Goal: Obtain resource: Download file/media

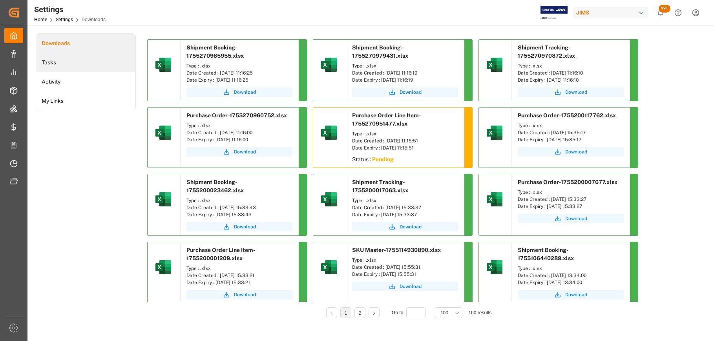
click at [84, 64] on li "Tasks" at bounding box center [85, 62] width 99 height 19
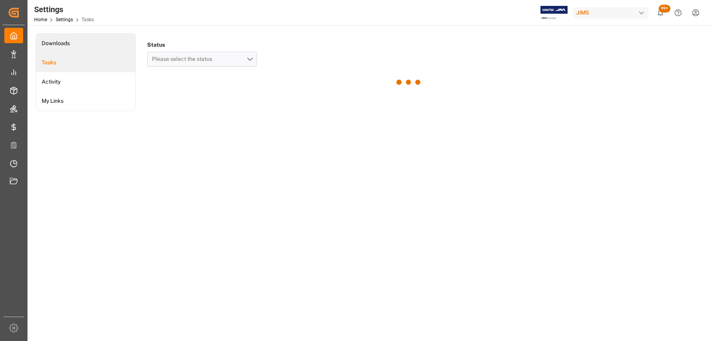
click at [90, 44] on li "Downloads" at bounding box center [85, 43] width 99 height 19
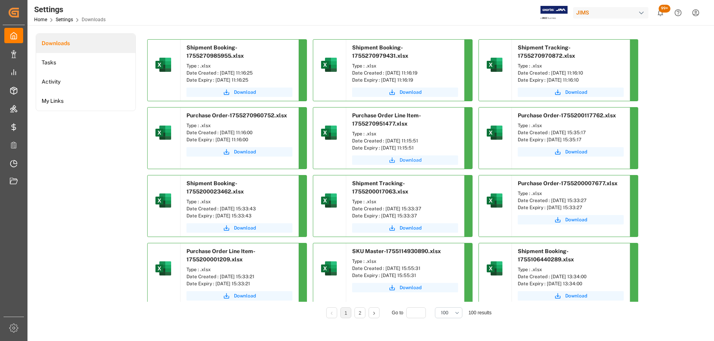
click at [414, 162] on span "Download" at bounding box center [411, 160] width 22 height 7
click at [248, 152] on span "Download" at bounding box center [245, 151] width 22 height 7
click at [576, 94] on span "Download" at bounding box center [576, 92] width 22 height 7
click at [408, 89] on span "Download" at bounding box center [411, 92] width 22 height 7
click at [244, 151] on span "Download" at bounding box center [245, 151] width 22 height 7
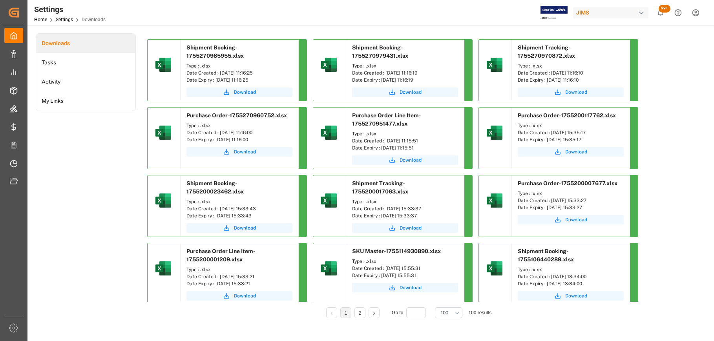
click at [409, 160] on span "Download" at bounding box center [411, 160] width 22 height 7
drag, startPoint x: 268, startPoint y: 73, endPoint x: 221, endPoint y: 71, distance: 47.2
click at [221, 71] on div "Date Created : [DATE] 11:16:25" at bounding box center [239, 72] width 106 height 7
drag, startPoint x: 221, startPoint y: 71, endPoint x: 224, endPoint y: 74, distance: 4.7
click at [224, 74] on div "Date Created : [DATE] 11:16:25" at bounding box center [239, 72] width 106 height 7
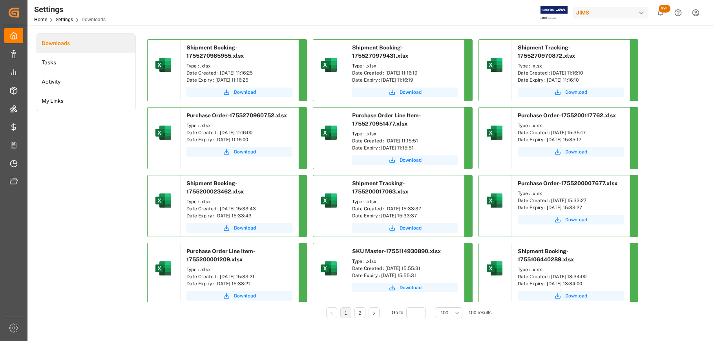
click at [224, 74] on div "Date Created : [DATE] 11:16:25" at bounding box center [239, 72] width 106 height 7
drag, startPoint x: 261, startPoint y: 71, endPoint x: 219, endPoint y: 71, distance: 42.4
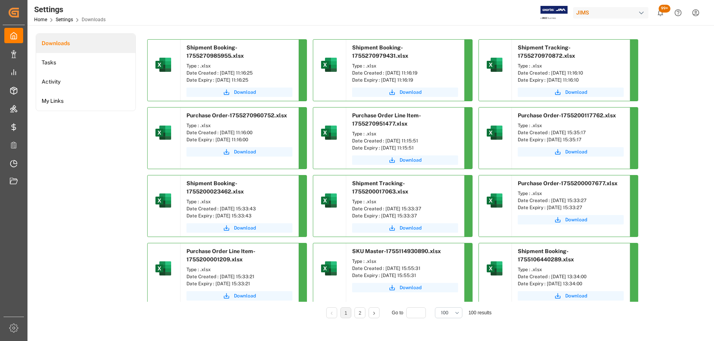
click at [219, 71] on div "Date Created : [DATE] 11:16:25" at bounding box center [239, 72] width 106 height 7
copy div "[DATE] 11:16:25"
drag, startPoint x: 427, startPoint y: 66, endPoint x: 385, endPoint y: 66, distance: 42.0
click at [385, 69] on div "Date Created : [DATE] 11:16:19" at bounding box center [405, 72] width 106 height 7
copy div "[DATE] 11:16:19"
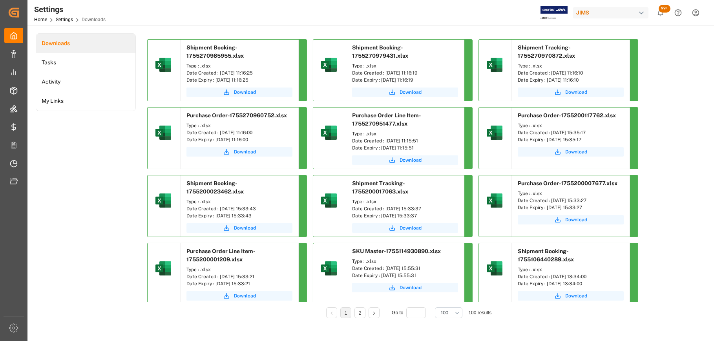
drag, startPoint x: 593, startPoint y: 73, endPoint x: 551, endPoint y: 74, distance: 42.0
click at [551, 74] on div "Date Created : [DATE] 11:16:10" at bounding box center [571, 72] width 106 height 7
copy div "[DATE] 11:16:10"
click at [262, 132] on div "Date Created : [DATE] 11:16:00" at bounding box center [239, 132] width 106 height 7
drag, startPoint x: 262, startPoint y: 132, endPoint x: 219, endPoint y: 132, distance: 42.8
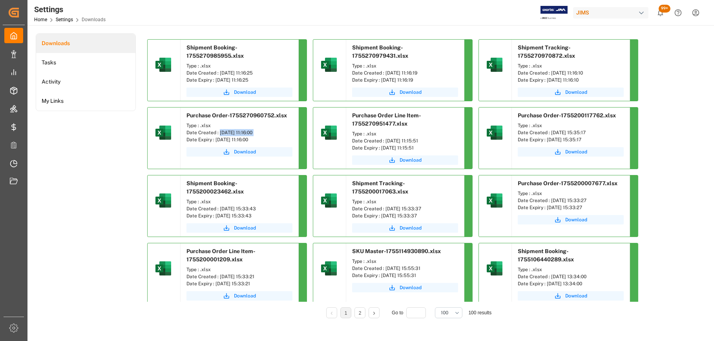
click at [219, 132] on div "Date Created : [DATE] 11:16:00" at bounding box center [239, 132] width 106 height 7
copy div "[DATE] 11:16:00"
drag, startPoint x: 429, startPoint y: 141, endPoint x: 384, endPoint y: 142, distance: 44.4
click at [384, 142] on div "Date Created : [DATE] 11:15:51" at bounding box center [405, 140] width 106 height 7
copy div "[DATE] 11:15:51"
